Goal: Navigation & Orientation: Find specific page/section

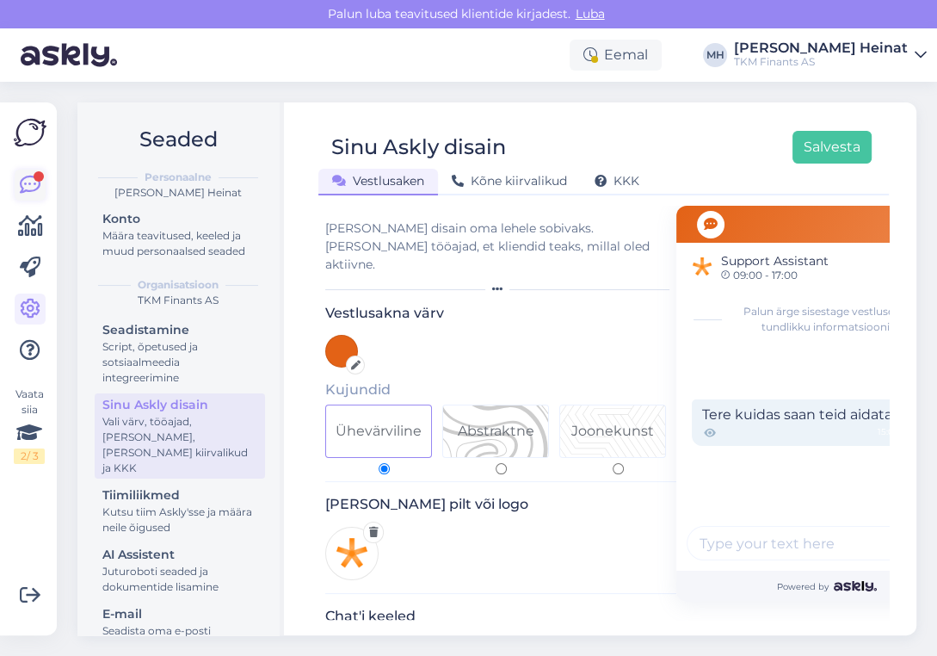
scroll to position [689, 0]
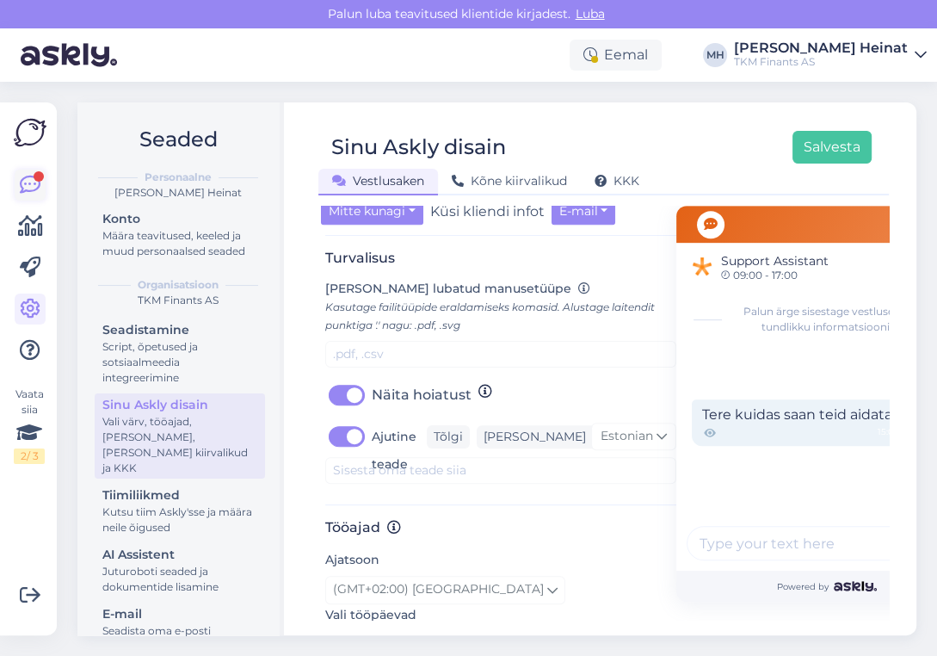
click at [17, 176] on link at bounding box center [30, 185] width 31 height 31
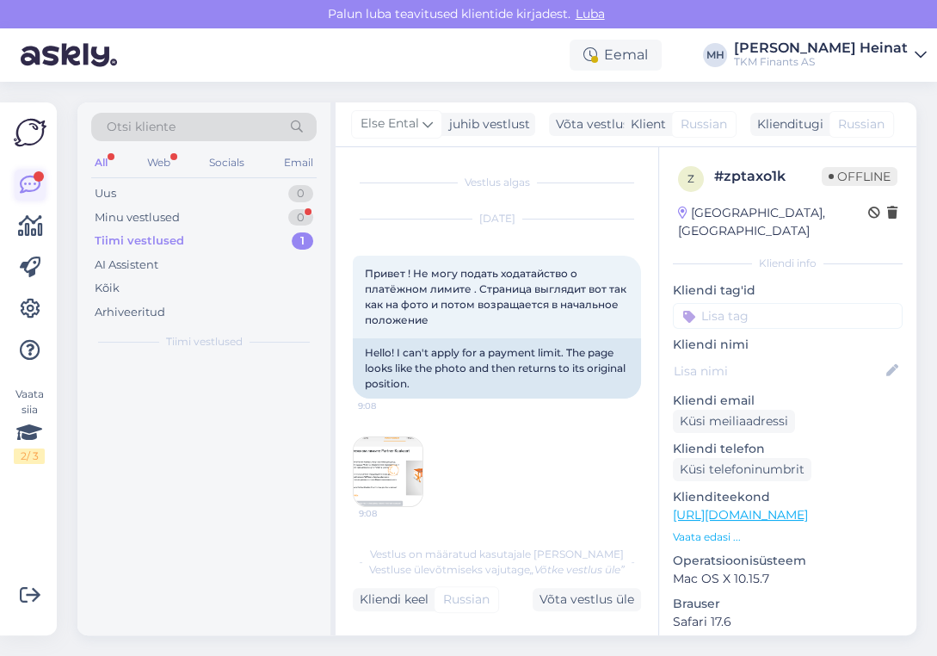
scroll to position [703, 0]
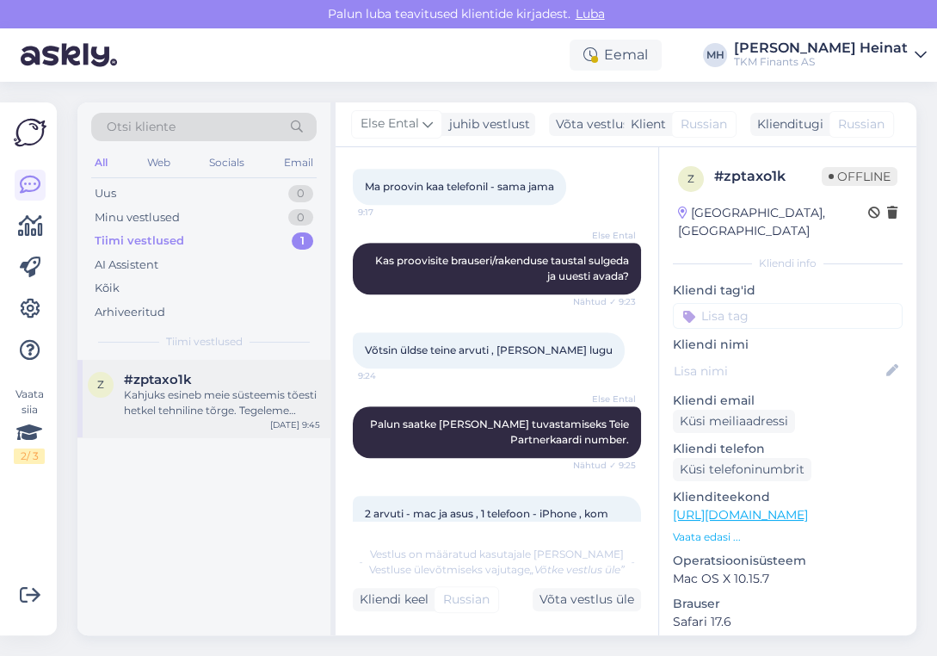
click at [247, 407] on div "Kahjuks esineb meie süsteemis tõesti hetkel tehniline tõrge. Tegeleme [PERSON_N…" at bounding box center [222, 402] width 196 height 31
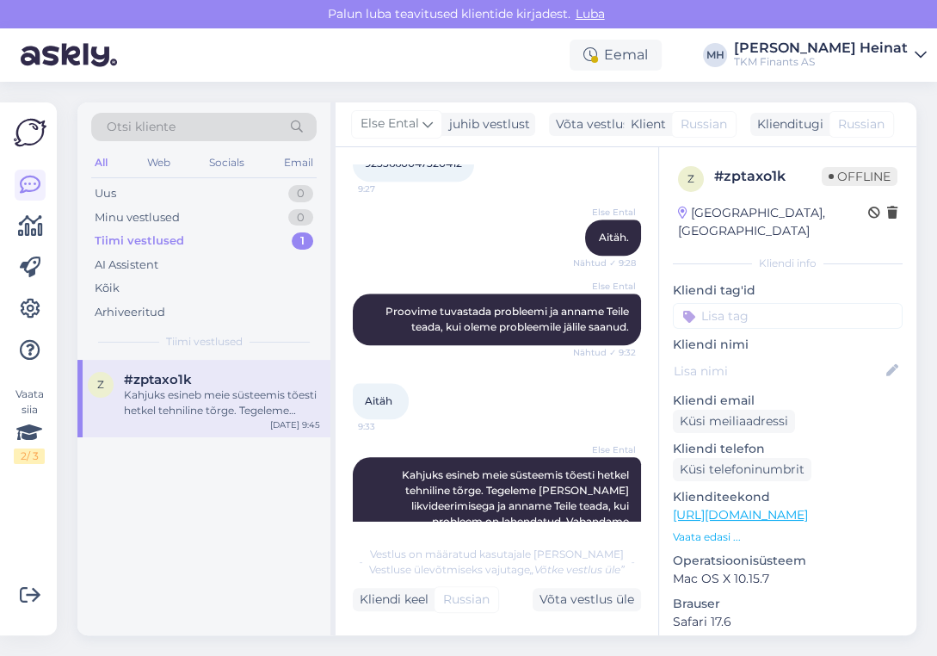
scroll to position [1212, 0]
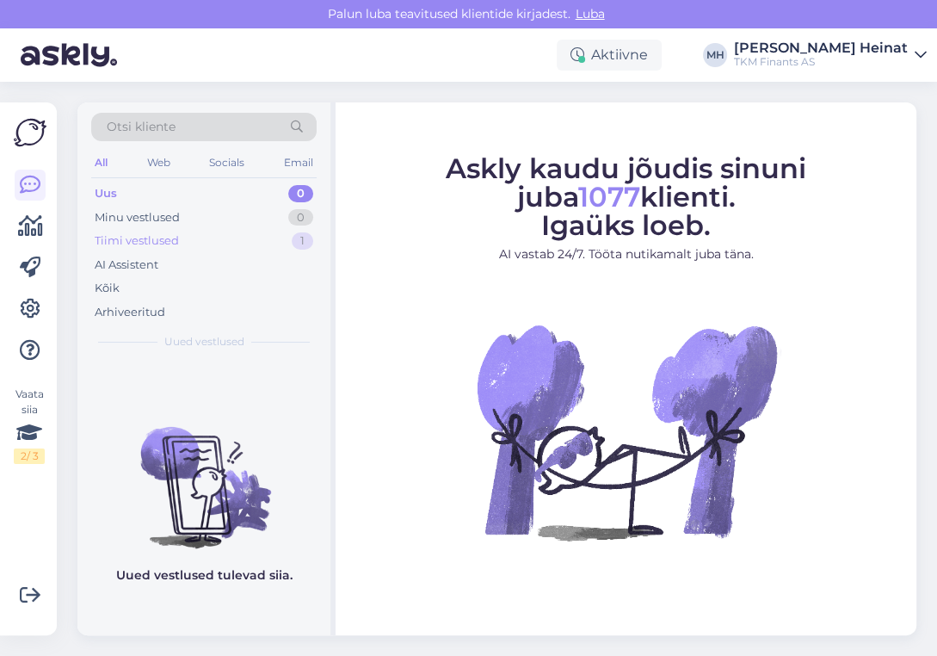
click at [178, 230] on div "Tiimi vestlused 1" at bounding box center [204, 241] width 226 height 24
